Goal: Learn about a topic

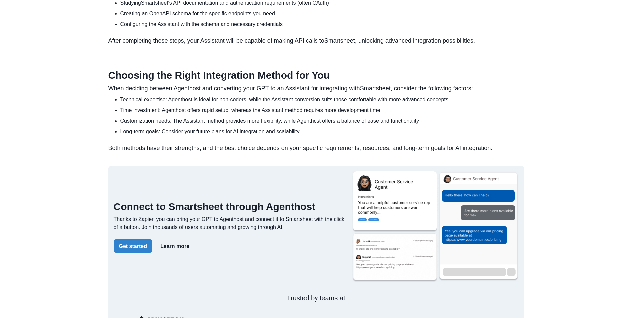
scroll to position [844, 0]
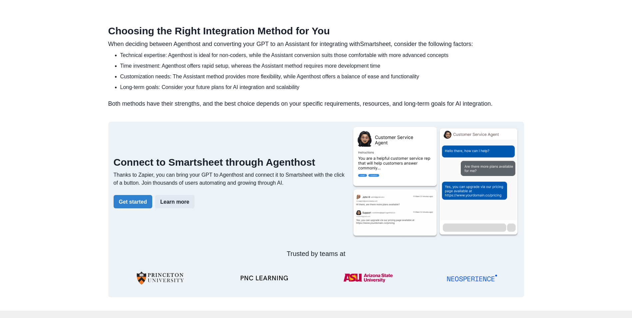
click at [171, 208] on button "Learn more" at bounding box center [175, 201] width 40 height 13
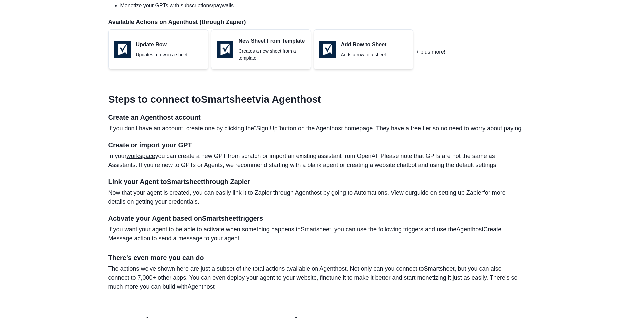
scroll to position [316, 0]
